Goal: Task Accomplishment & Management: Manage account settings

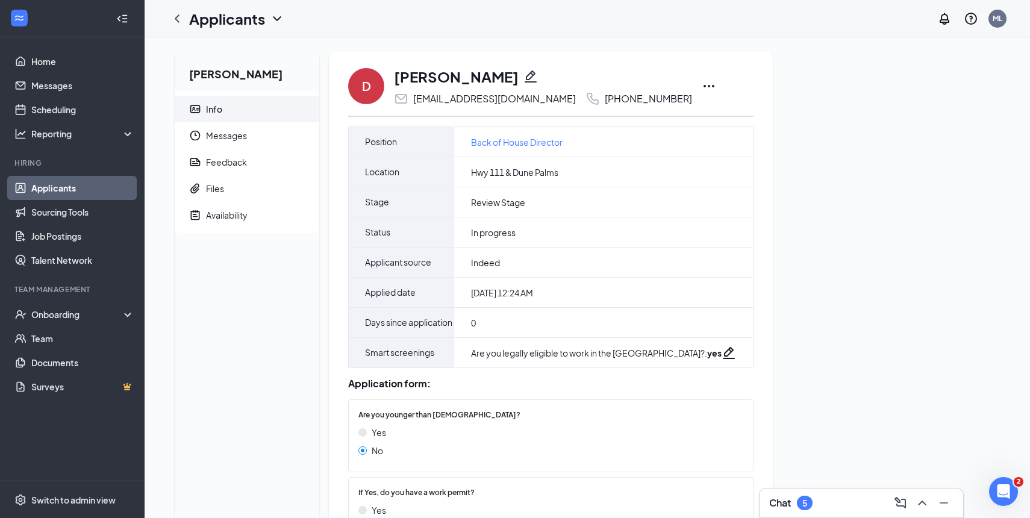
click at [702, 85] on icon "Ellipses" at bounding box center [709, 86] width 14 height 14
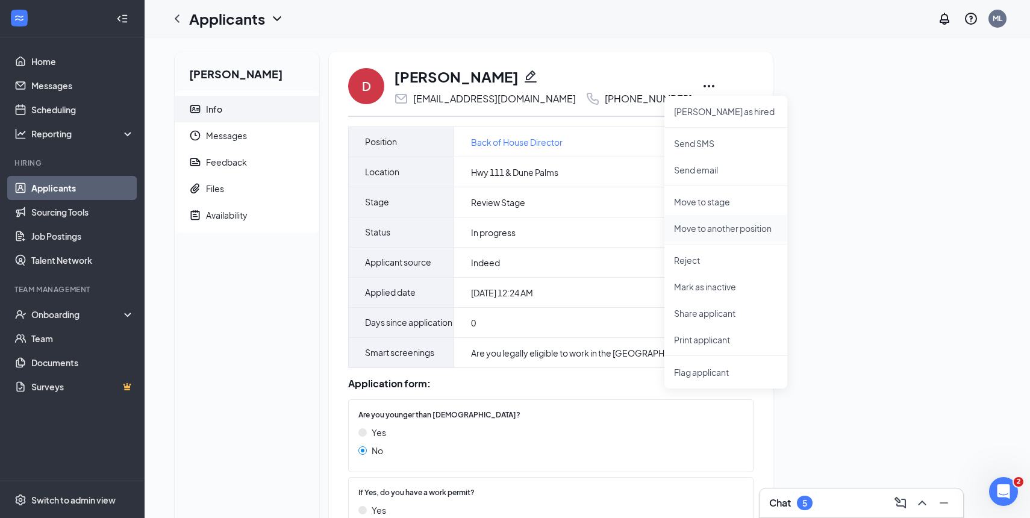
click at [714, 231] on p "Move to another position" at bounding box center [726, 228] width 104 height 12
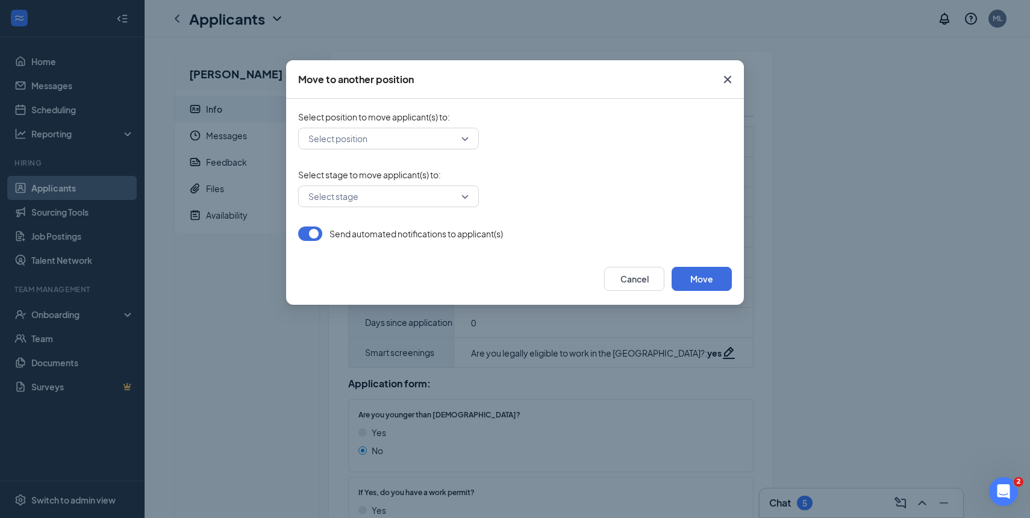
click at [405, 137] on input "search" at bounding box center [384, 138] width 158 height 20
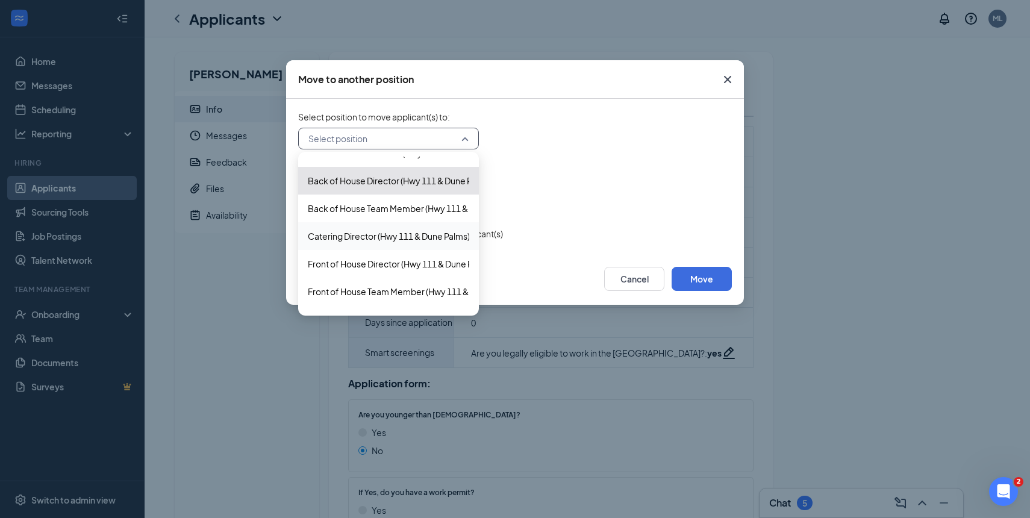
scroll to position [32, 0]
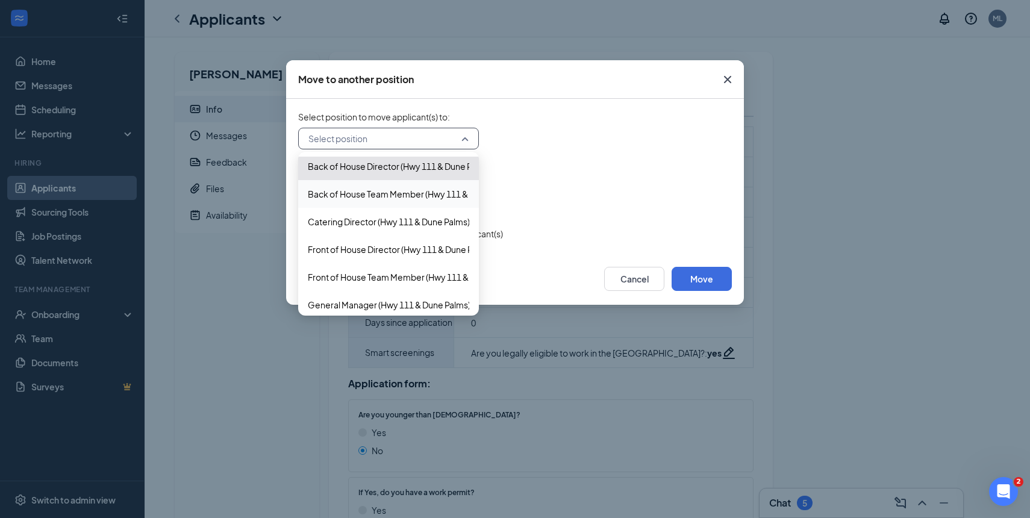
click at [377, 201] on div "Back of House Team Member (Hwy 111 & Dune Palms)" at bounding box center [388, 194] width 181 height 28
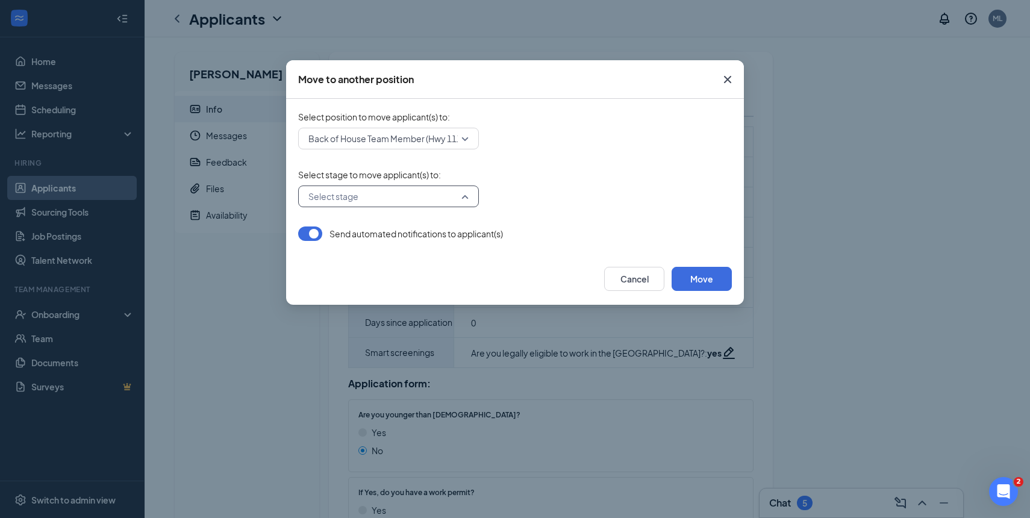
click at [394, 200] on input "search" at bounding box center [384, 196] width 158 height 20
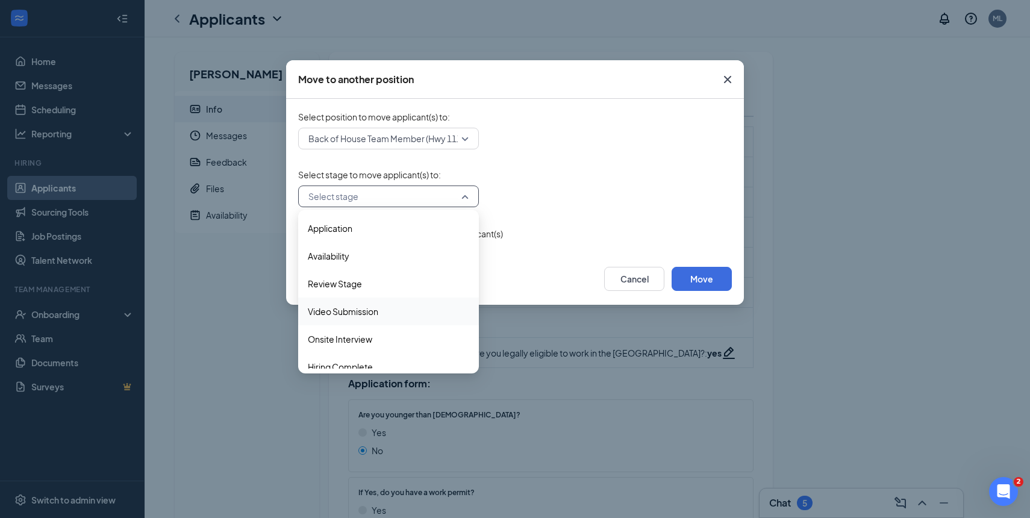
click at [364, 311] on span "Video Submission" at bounding box center [343, 311] width 70 height 13
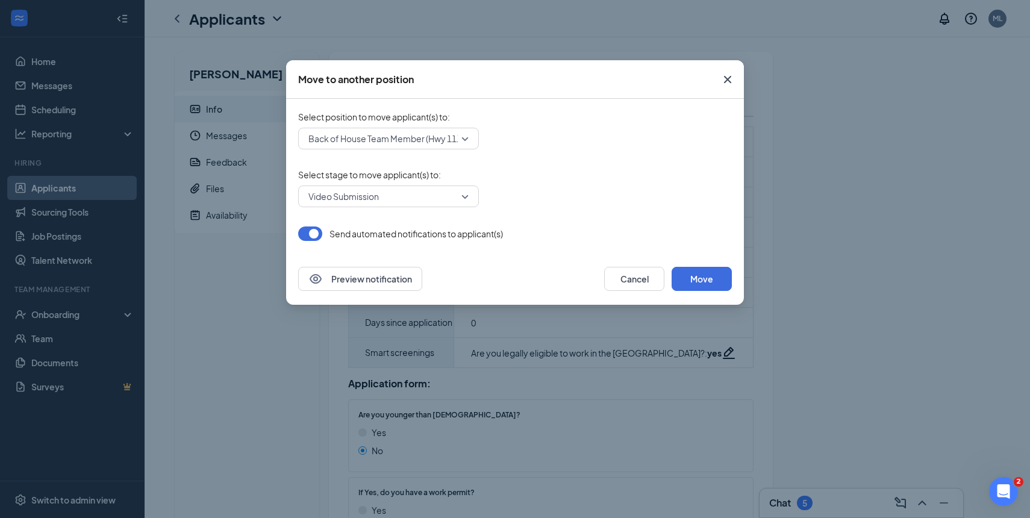
click at [579, 171] on span "Select stage to move applicant(s) to :" at bounding box center [515, 175] width 434 height 12
click at [707, 281] on button "Move" at bounding box center [702, 279] width 60 height 24
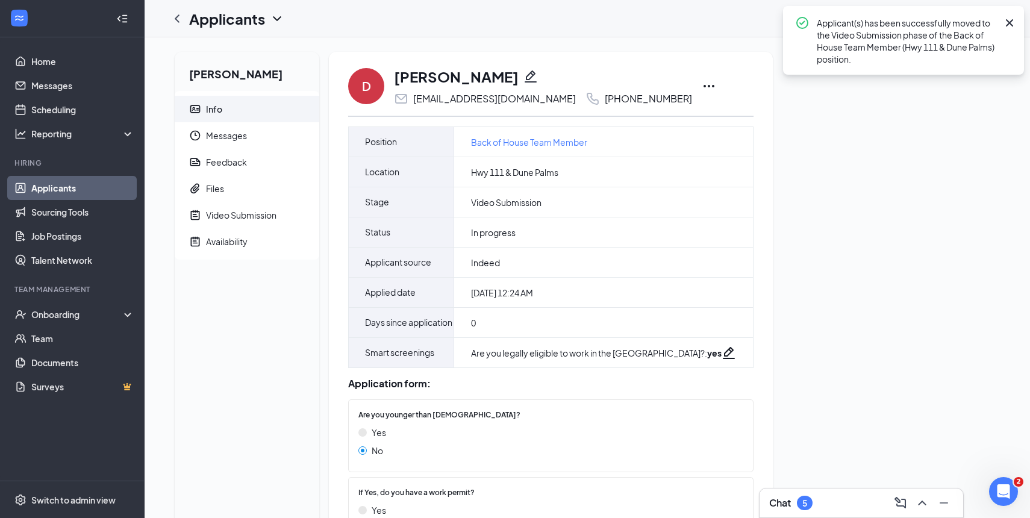
click at [1012, 23] on icon "Cross" at bounding box center [1009, 23] width 14 height 14
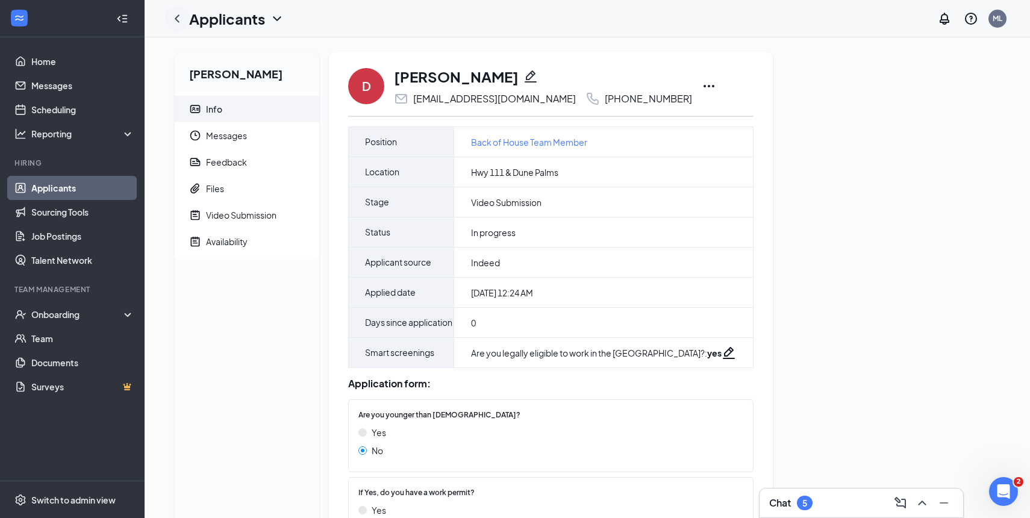
click at [181, 25] on icon "ChevronLeft" at bounding box center [177, 18] width 14 height 14
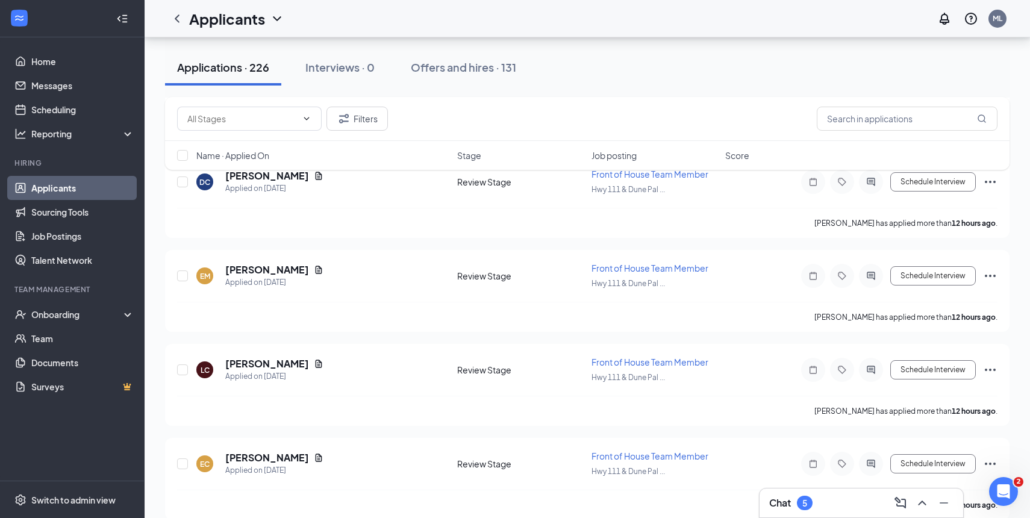
scroll to position [4090, 0]
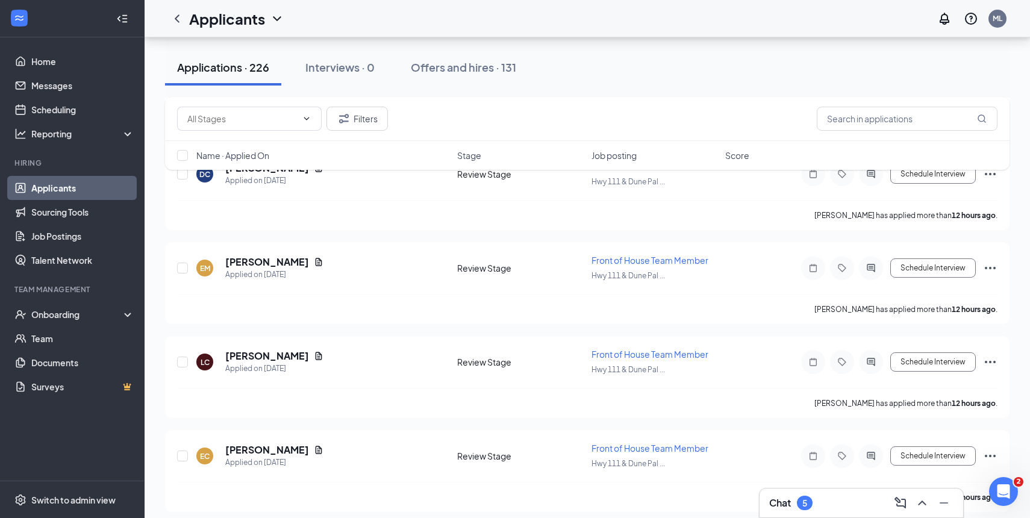
click at [790, 504] on h3 "Chat" at bounding box center [780, 502] width 22 height 13
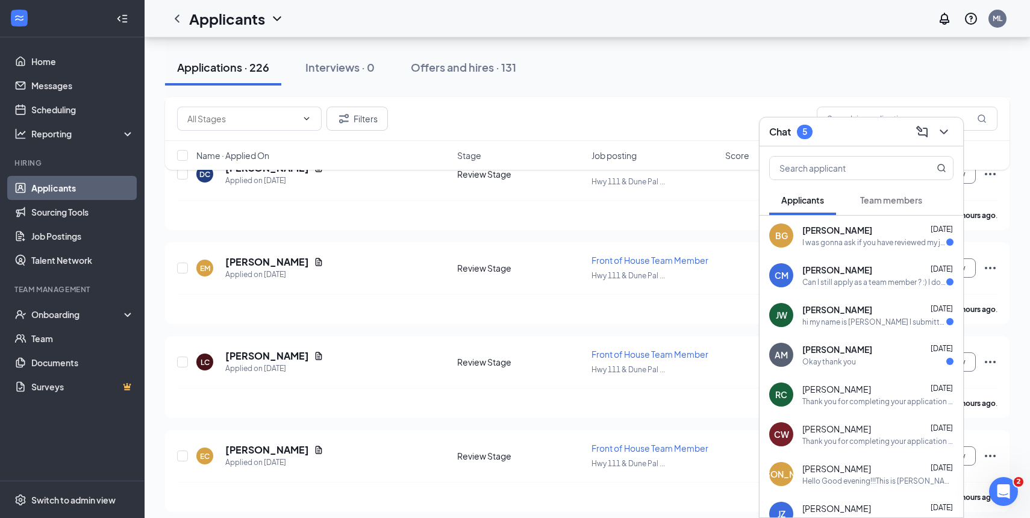
click at [860, 243] on div "I was gonna ask if you have reviewed my job application?" at bounding box center [874, 242] width 144 height 10
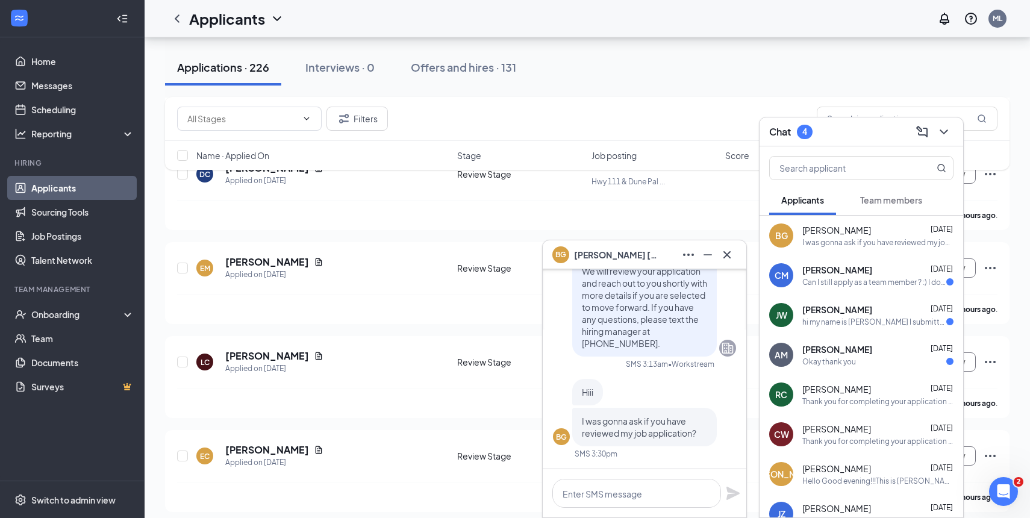
click at [602, 254] on span "[PERSON_NAME]" at bounding box center [616, 254] width 84 height 13
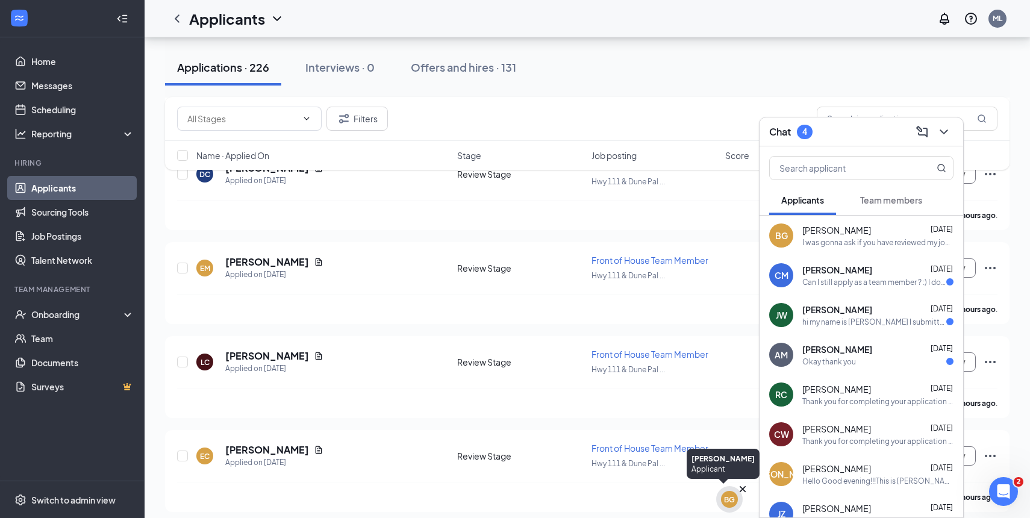
click at [743, 493] on icon "Cross" at bounding box center [743, 489] width 12 height 12
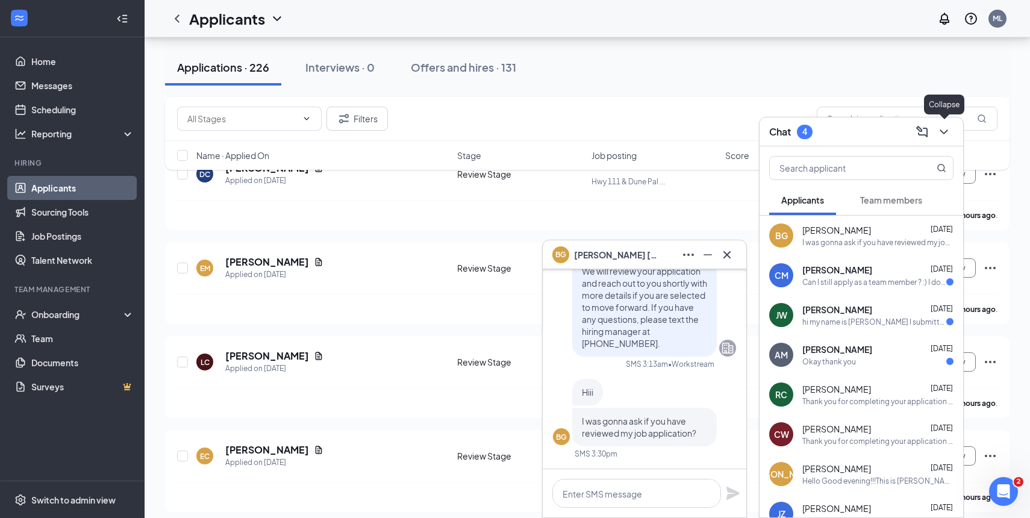
click at [948, 133] on icon "ChevronDown" at bounding box center [944, 132] width 14 height 14
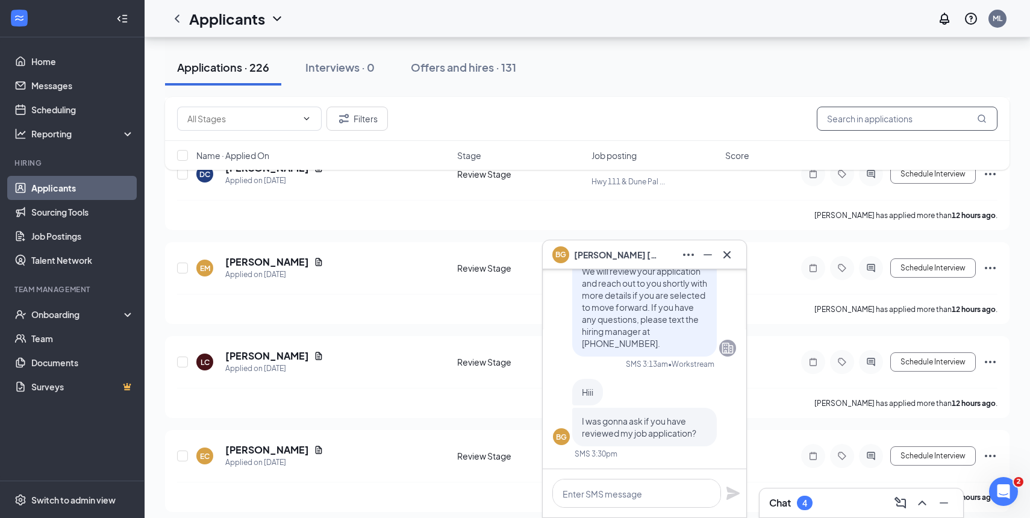
click at [914, 114] on input "text" at bounding box center [907, 119] width 181 height 24
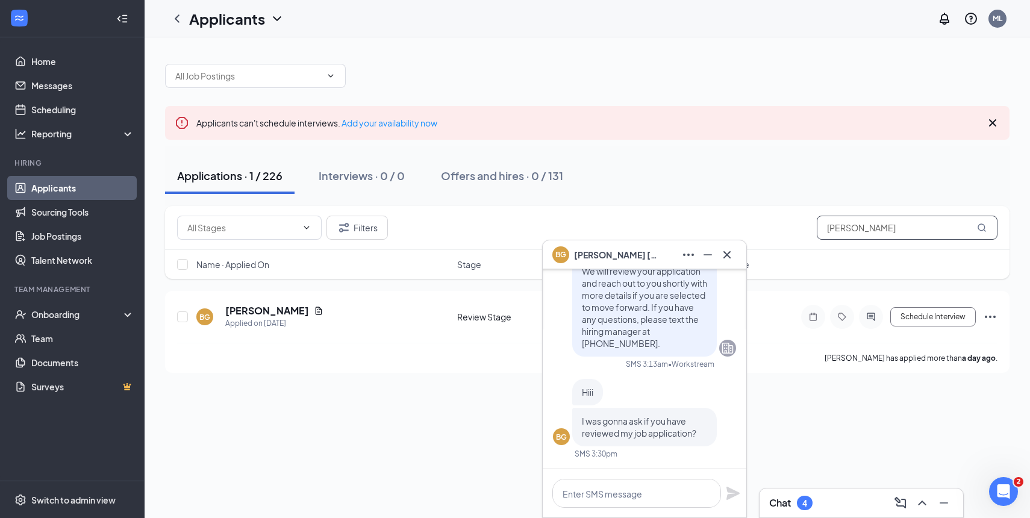
type input "ben"
drag, startPoint x: 914, startPoint y: 114, endPoint x: 731, endPoint y: 256, distance: 231.5
click at [731, 256] on icon "Cross" at bounding box center [727, 255] width 14 height 14
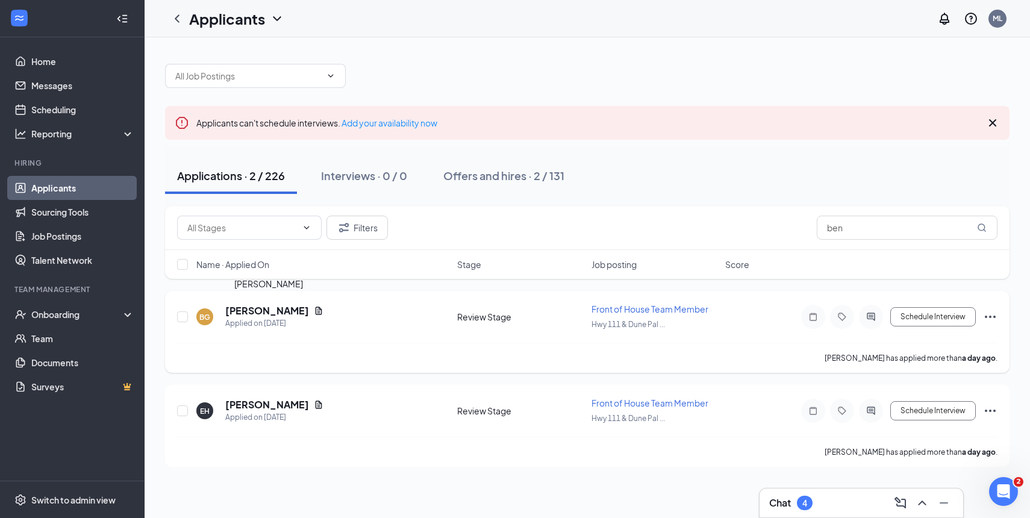
click at [272, 307] on h5 "[PERSON_NAME]" at bounding box center [267, 310] width 84 height 13
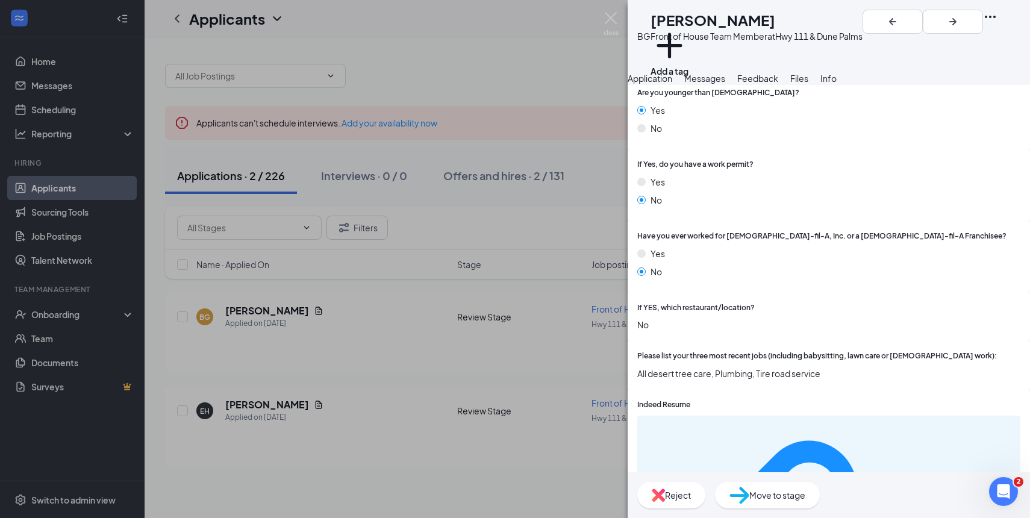
scroll to position [310, 0]
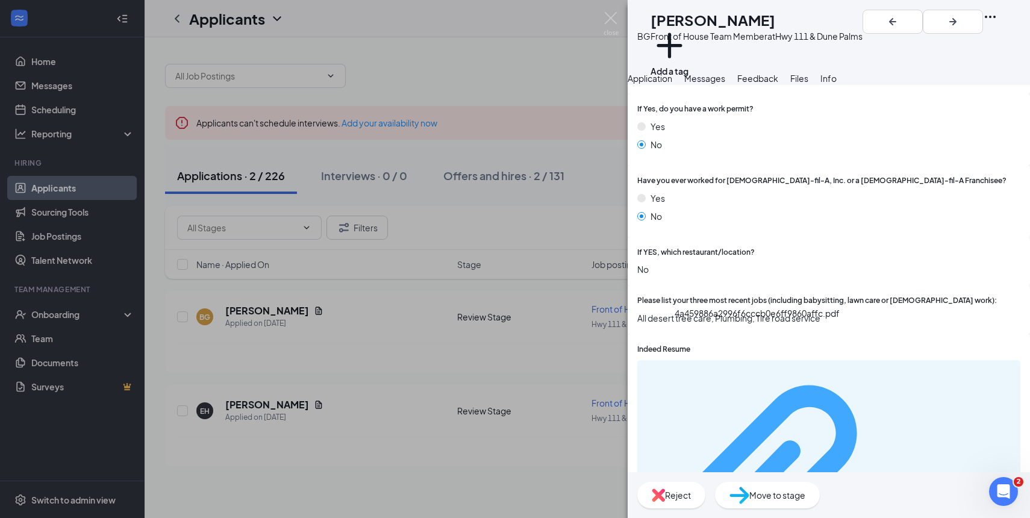
click at [898, 487] on div "4a459886a2996f6cccb0e6ff9860affc.pdf" at bounding box center [956, 492] width 116 height 10
